Goal: Task Accomplishment & Management: Complete application form

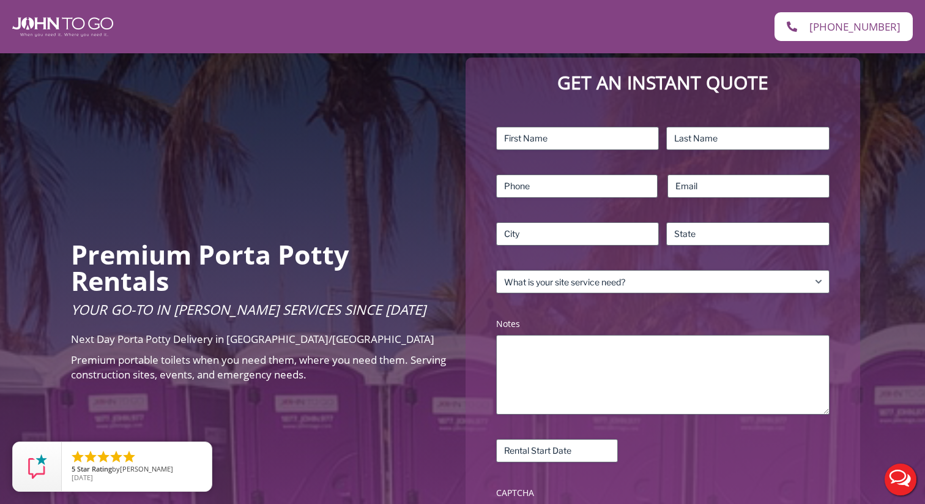
scroll to position [121, 0]
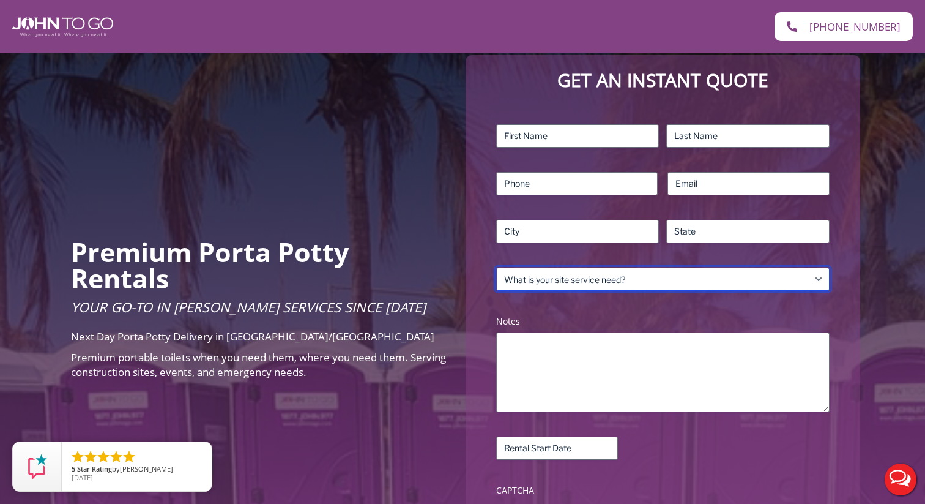
click at [638, 281] on select "What is your site service need? Consumer Construction – Commercial Construction…" at bounding box center [663, 278] width 334 height 23
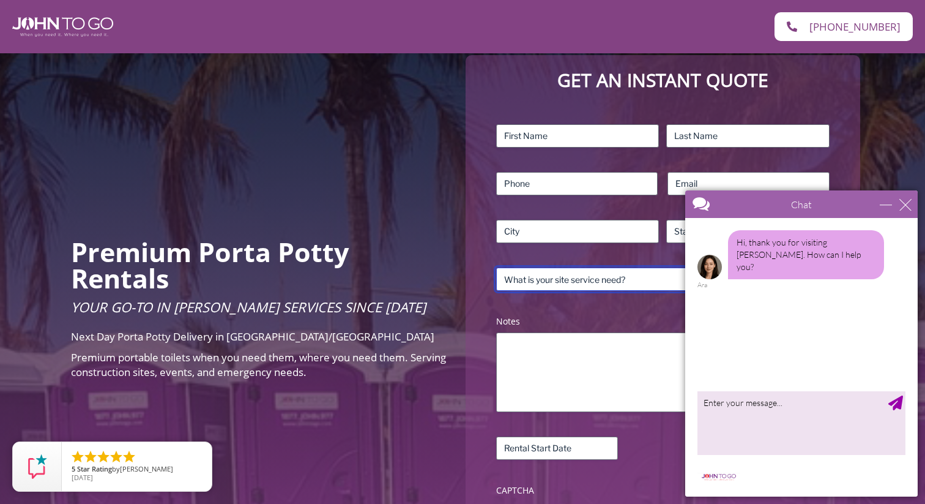
select select "Event"
click at [496, 267] on select "What is your site service need? Consumer Construction – Commercial Construction…" at bounding box center [663, 278] width 334 height 23
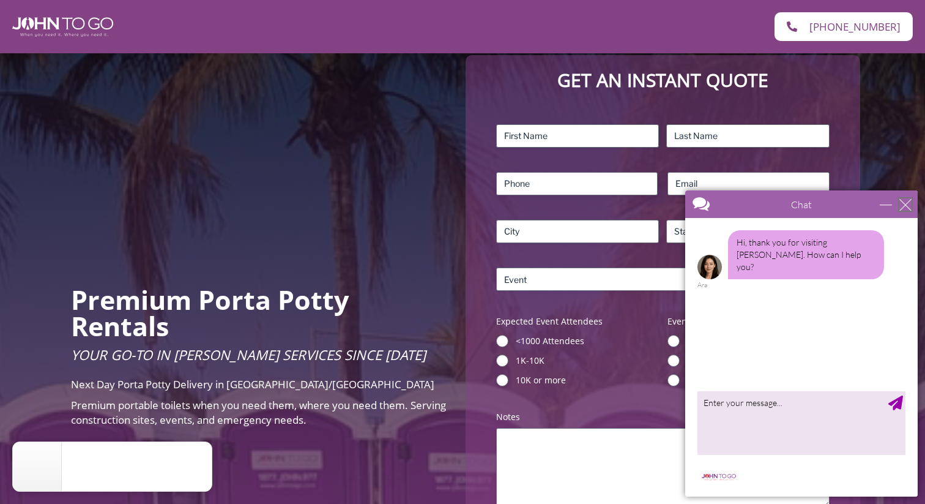
click at [906, 201] on div "close" at bounding box center [906, 204] width 12 height 12
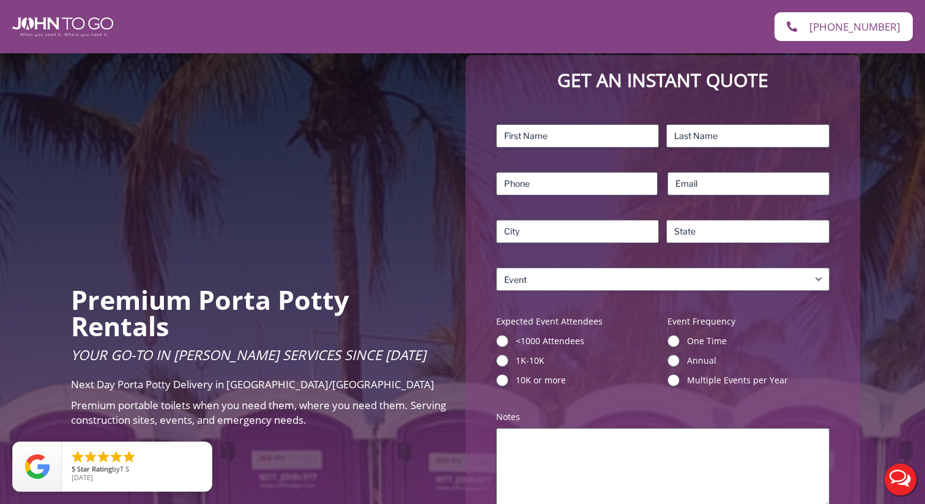
scroll to position [189, 0]
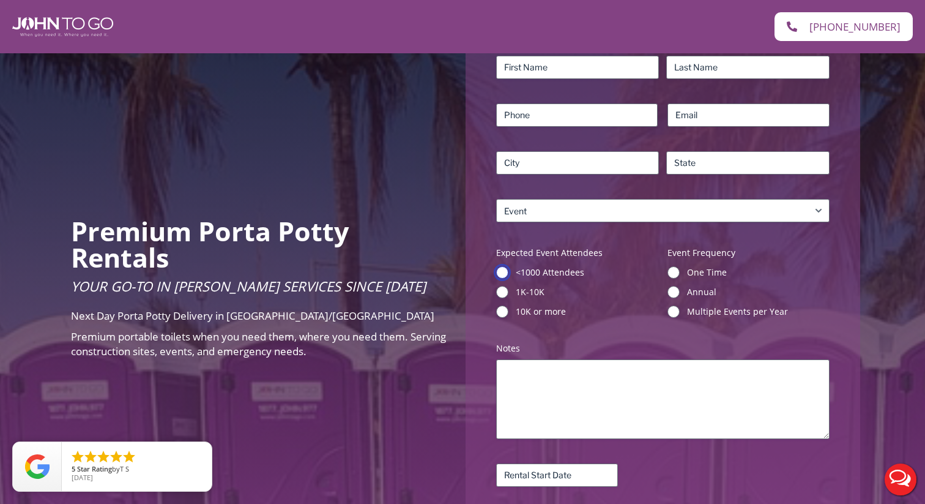
click at [501, 272] on input "<1000 Attendees" at bounding box center [502, 272] width 12 height 12
radio input "true"
click at [671, 271] on input "One Time" at bounding box center [674, 272] width 12 height 12
radio input "true"
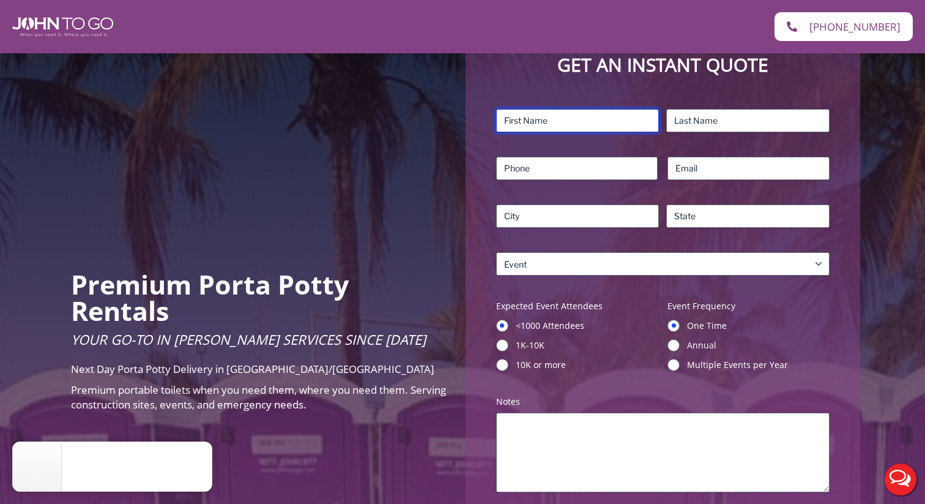
click at [603, 125] on input "First" at bounding box center [577, 120] width 163 height 23
type input "Jack"
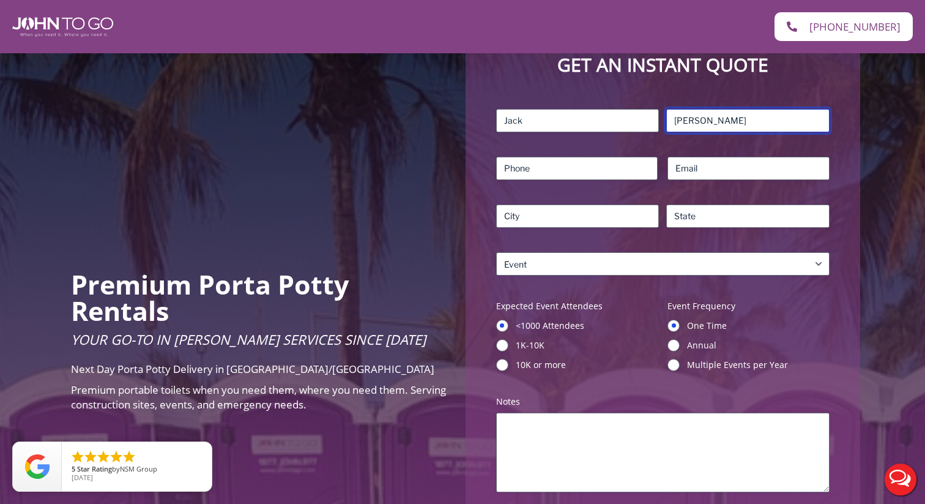
type input "[PERSON_NAME]"
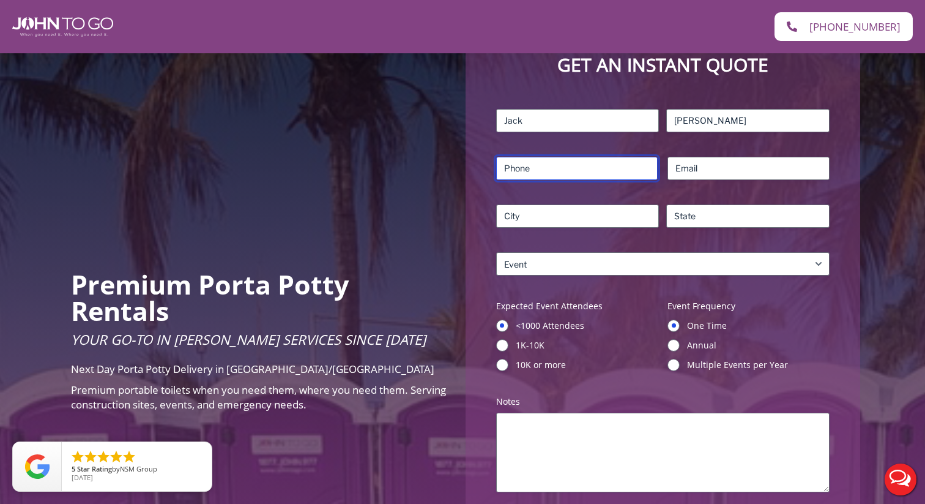
click at [551, 174] on input "Phone (Required)" at bounding box center [577, 168] width 162 height 23
type input "2039215635"
type input "[EMAIL_ADDRESS][DOMAIN_NAME]"
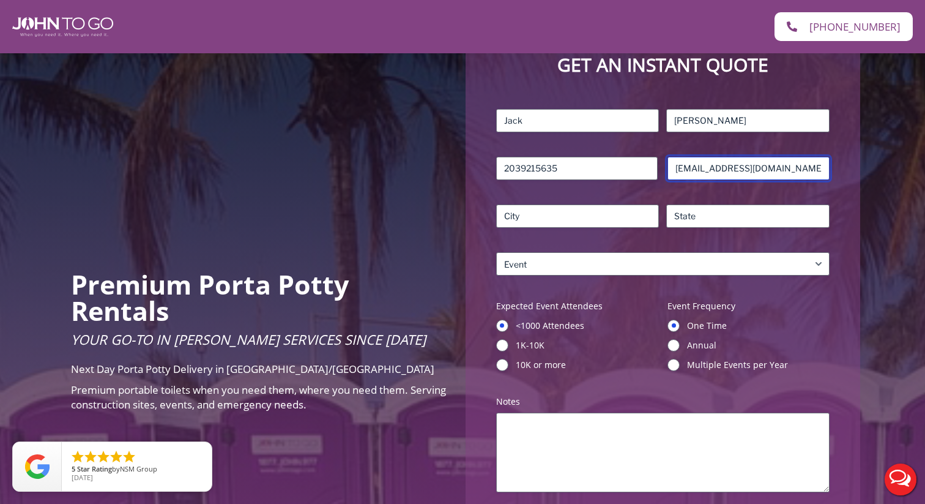
type input "[US_STATE]"
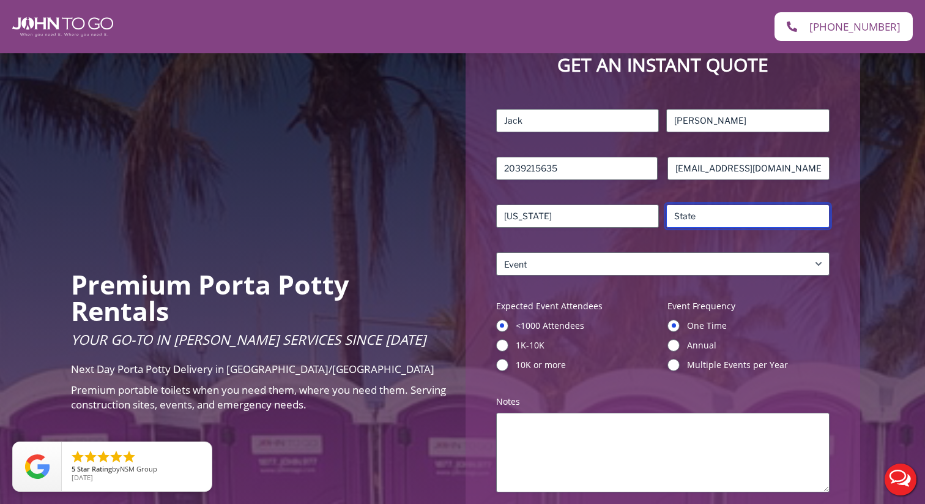
type input "NY"
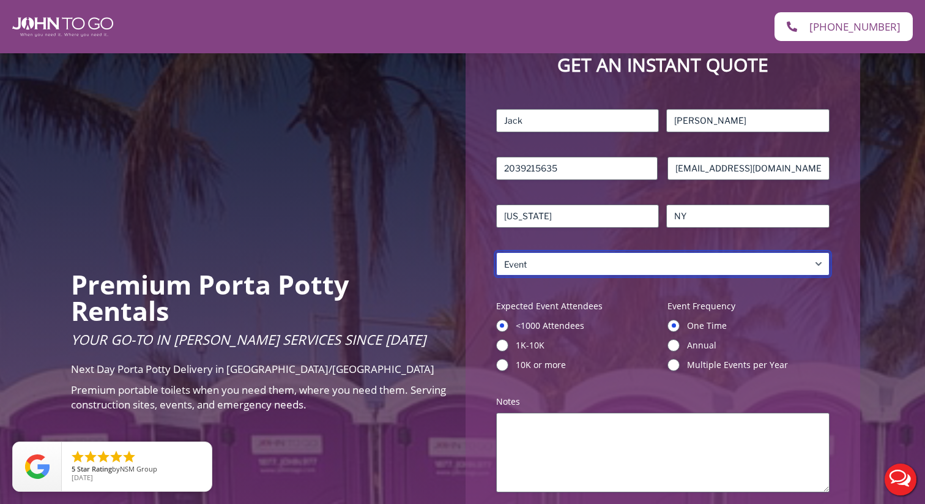
click at [598, 269] on select "What is your site service need? Consumer Construction – Commercial Construction…" at bounding box center [663, 263] width 334 height 23
click at [496, 252] on select "What is your site service need? Consumer Construction – Commercial Construction…" at bounding box center [663, 263] width 334 height 23
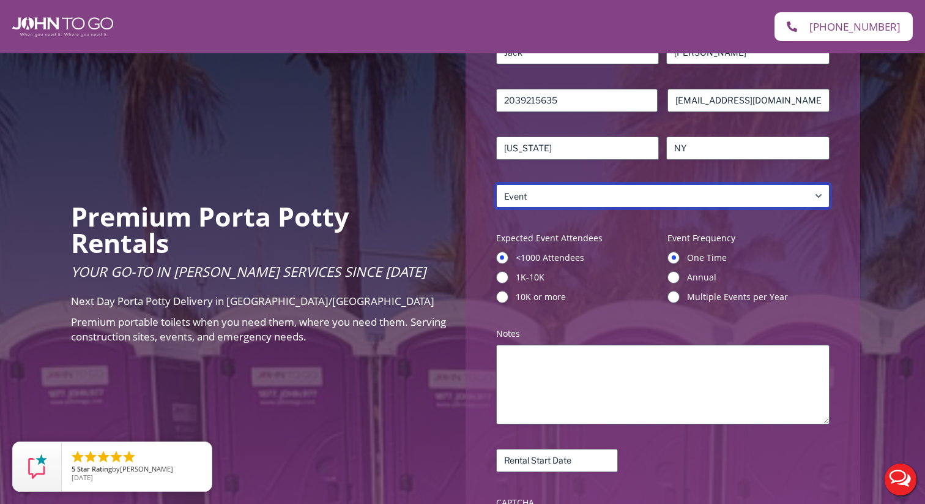
scroll to position [225, 0]
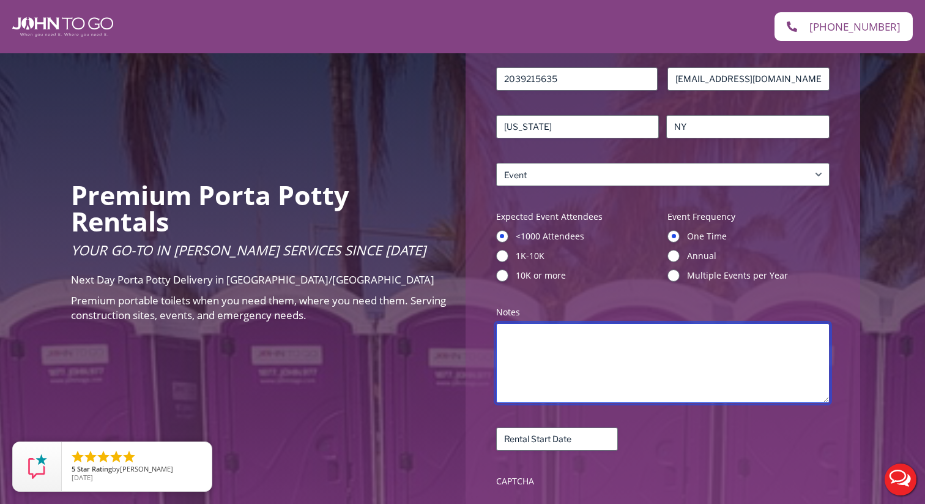
click at [559, 346] on textarea "Notes (Required)" at bounding box center [663, 363] width 334 height 80
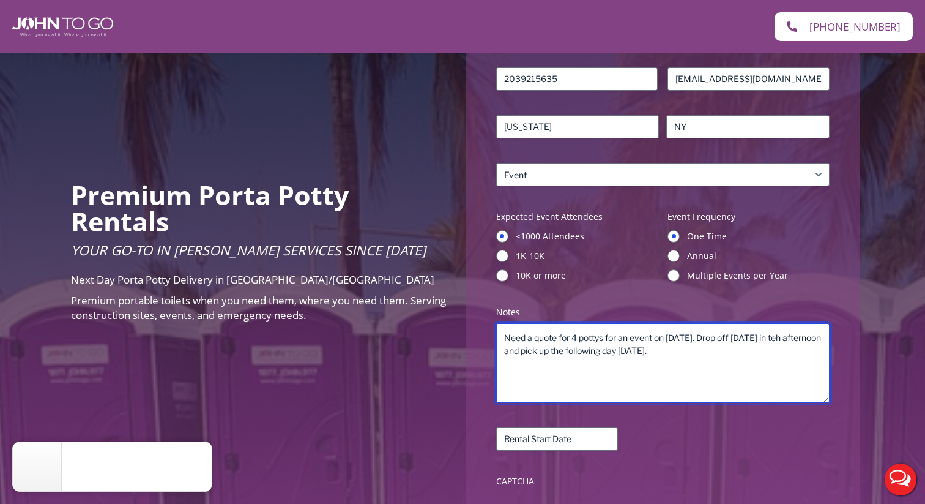
click at [816, 338] on textarea "Need a quote for 4 pottys for an event on September 27. Drop off Sept. 27 in te…" at bounding box center [663, 363] width 334 height 80
click at [821, 338] on textarea "Need a quote for 4 pottys for an event on September 27. Drop off Sept. 27 in te…" at bounding box center [663, 363] width 334 height 80
drag, startPoint x: 798, startPoint y: 338, endPoint x: 545, endPoint y: 345, distance: 252.9
click at [545, 345] on textarea "Need a quote for 4 pottys for an event on September 27. Drop off Sept. 27 in th…" at bounding box center [663, 363] width 334 height 80
click at [611, 365] on textarea "Need a quote for 4 pottys for an event on [DATE]. Drop off [DATE] and pick up t…" at bounding box center [663, 363] width 334 height 80
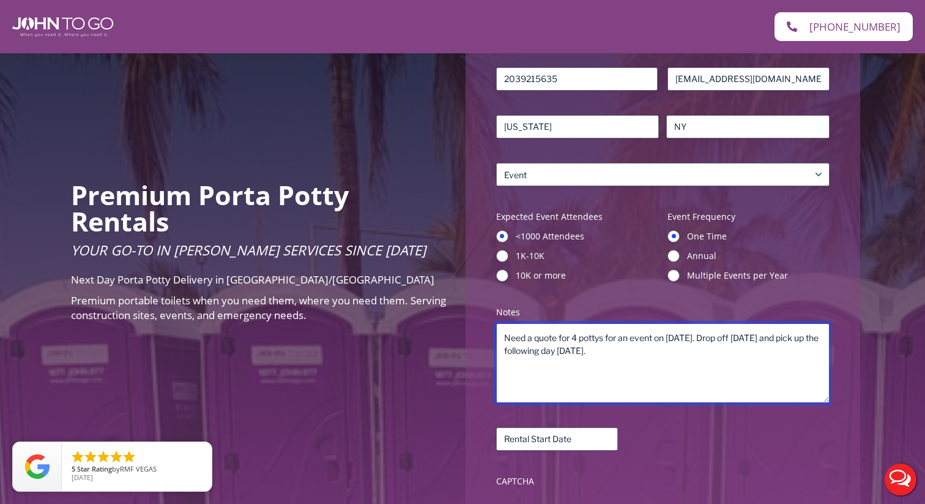
click at [687, 350] on textarea "Need a quote for 4 pottys for an event on [DATE]. Drop off [DATE] and pick up t…" at bounding box center [663, 363] width 334 height 80
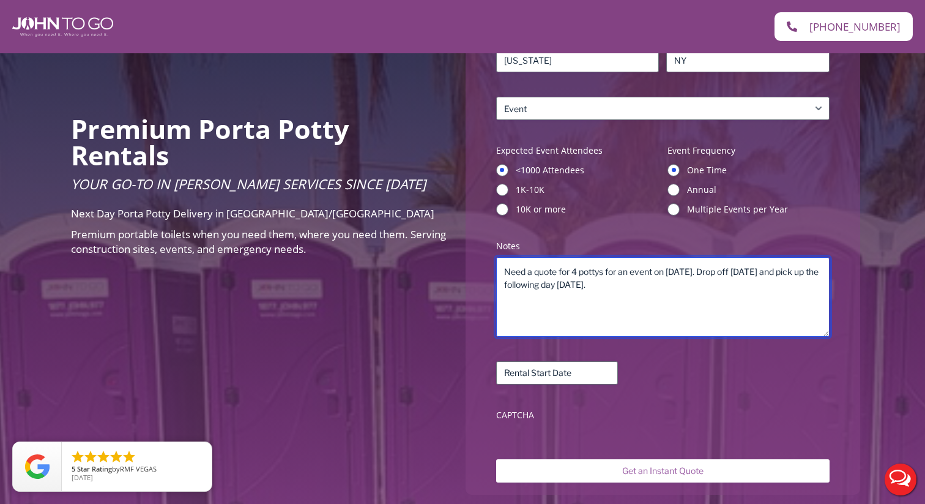
scroll to position [317, 0]
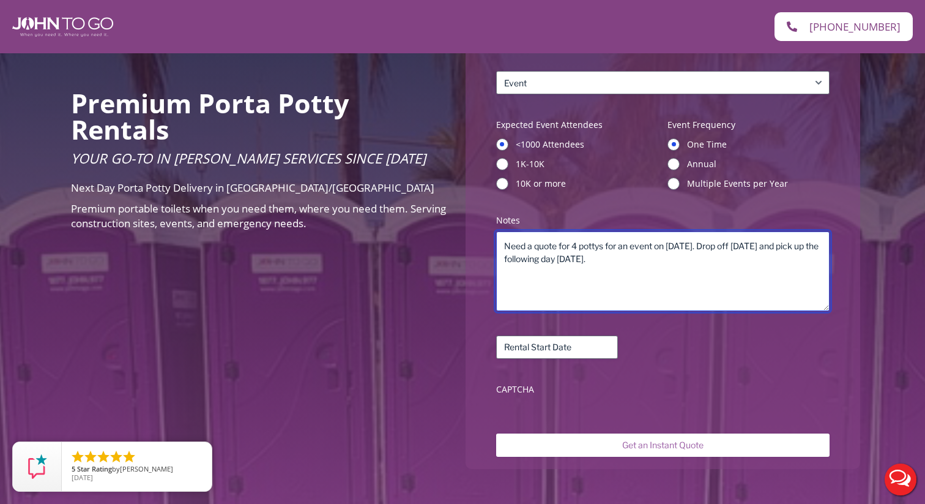
type textarea "Need a quote for 4 pottys for an event on [DATE]. Drop off [DATE] and pick up t…"
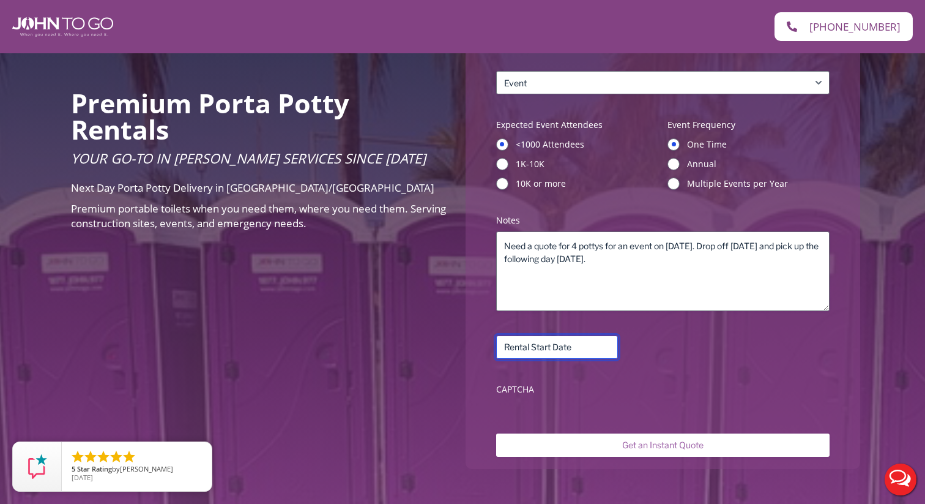
click at [536, 345] on input "Rental Start Date (Required)" at bounding box center [557, 346] width 122 height 23
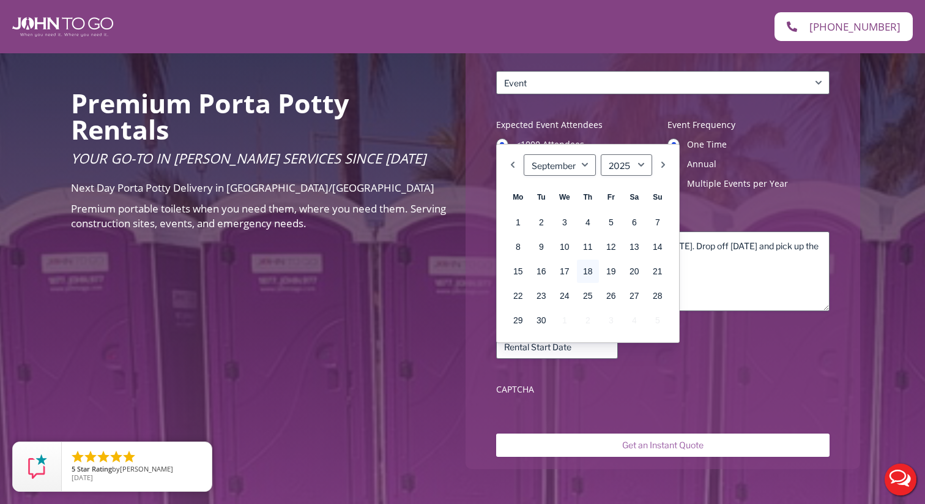
click at [648, 381] on div "Name (Required) Jack First Kirby Last Phone (Required) 2039215635 Email (Requir…" at bounding box center [663, 164] width 346 height 485
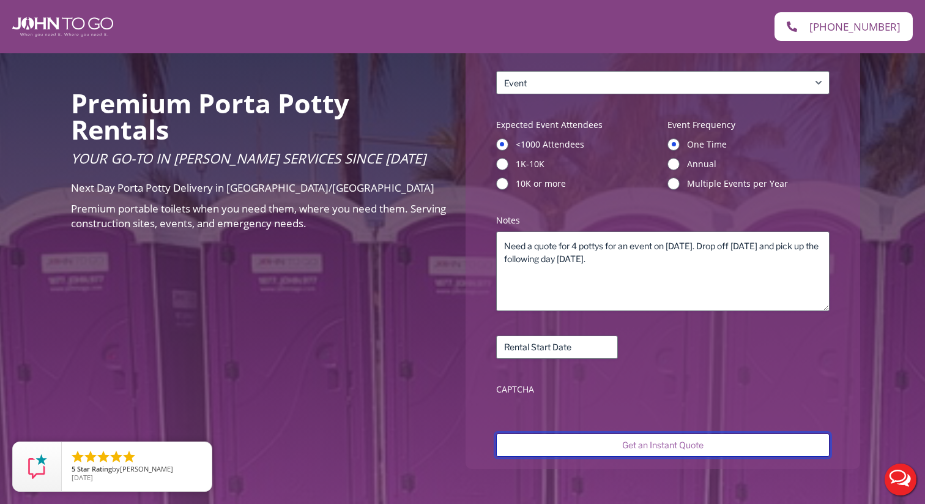
click at [577, 446] on input "Get an Instant Quote" at bounding box center [663, 444] width 334 height 23
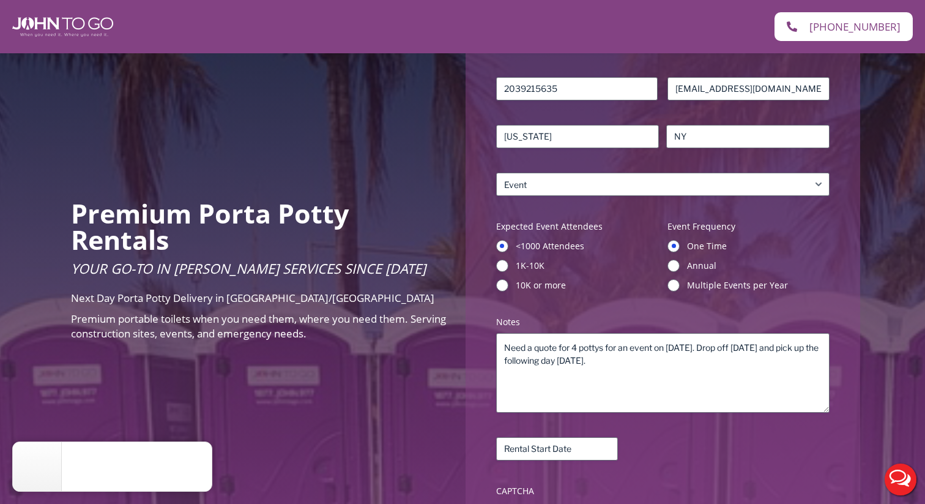
scroll to position [0, 0]
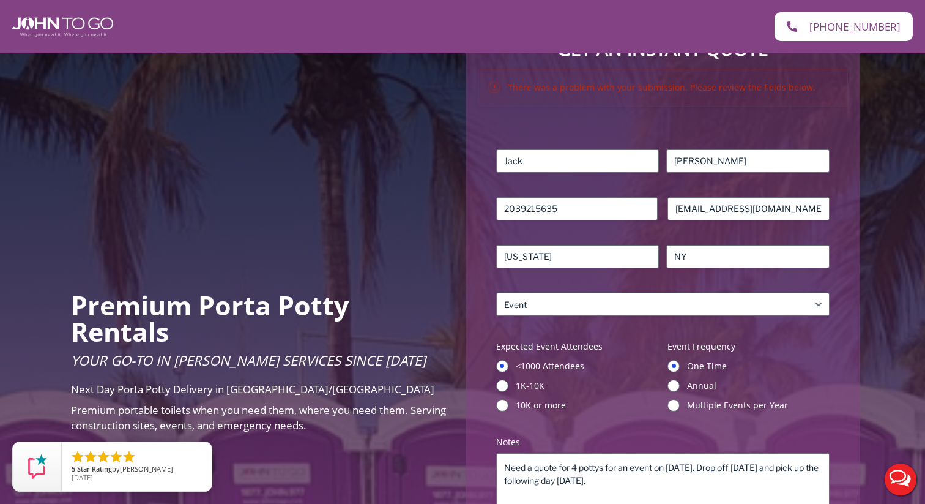
scroll to position [362, 0]
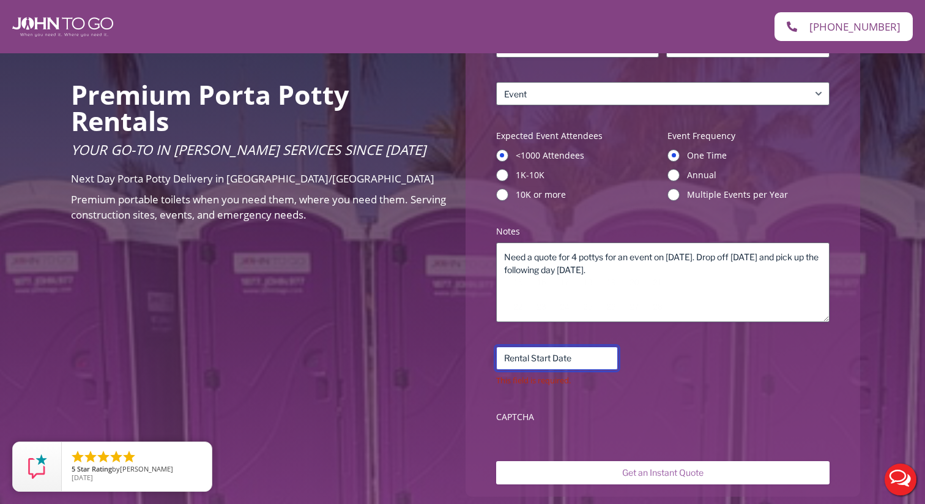
click at [528, 362] on input "Rental Start Date (Required)" at bounding box center [557, 357] width 122 height 23
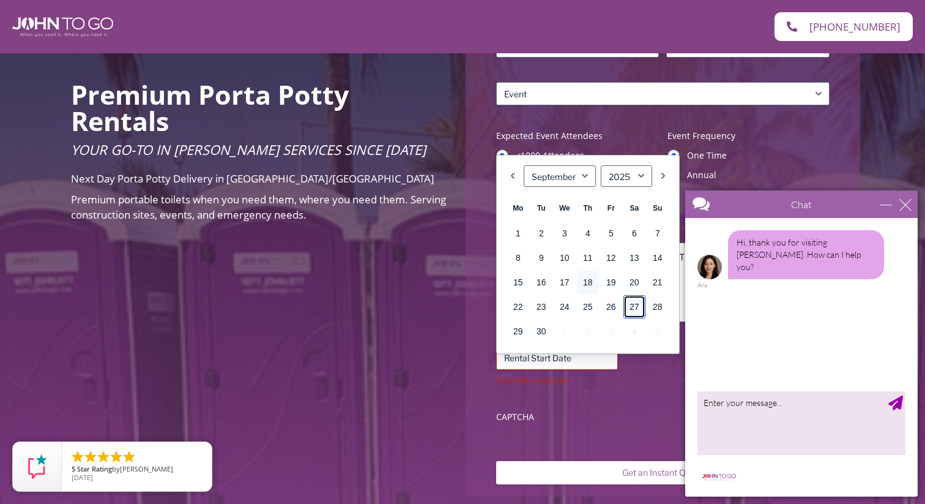
click at [635, 305] on link "27" at bounding box center [635, 306] width 22 height 23
type input "[DATE]"
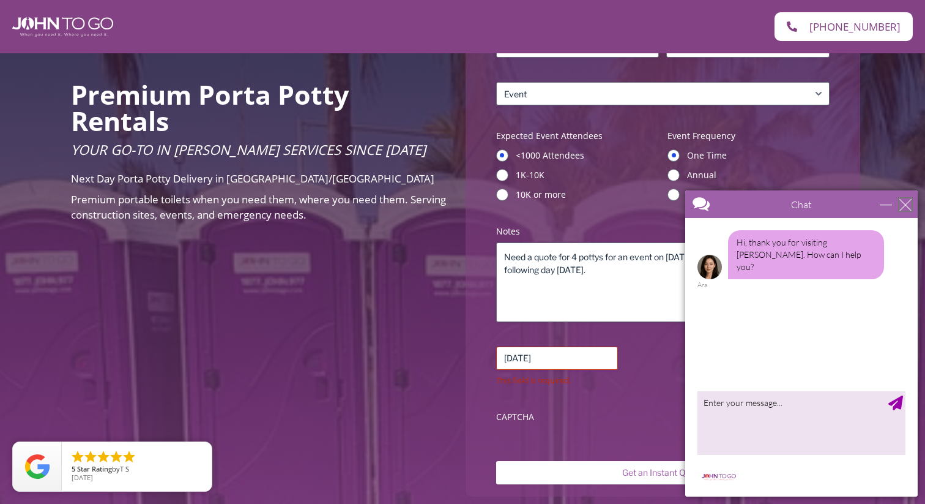
click at [909, 204] on div "close" at bounding box center [906, 204] width 12 height 12
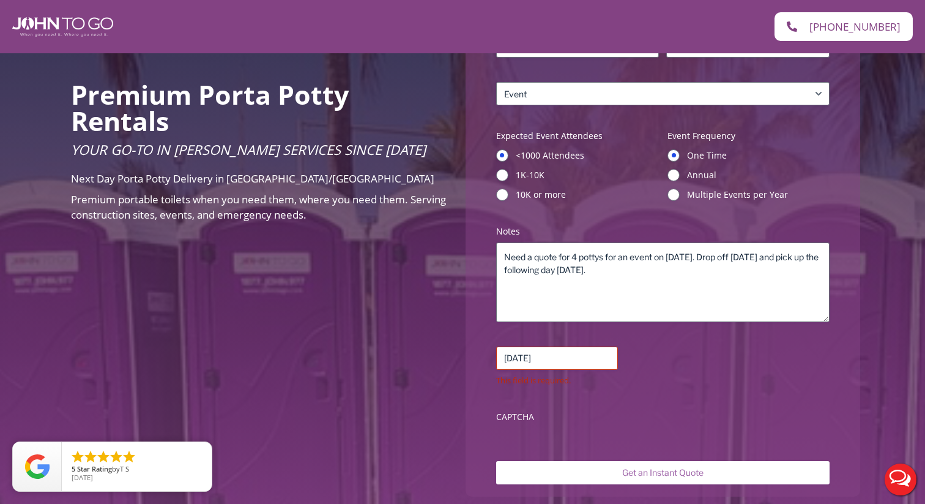
scroll to position [0, 0]
click at [684, 376] on div "This field is required." at bounding box center [663, 381] width 334 height 12
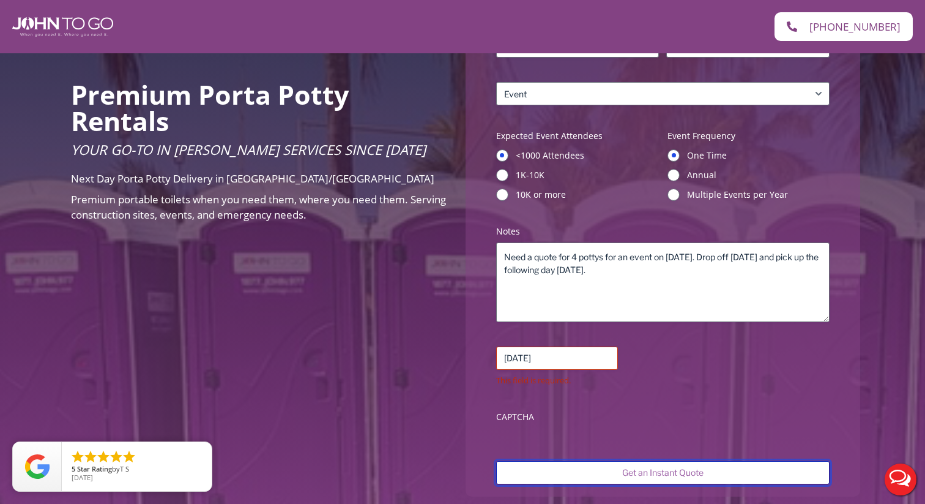
click at [605, 474] on input "Get an Instant Quote" at bounding box center [663, 472] width 334 height 23
